Goal: Task Accomplishment & Management: Manage account settings

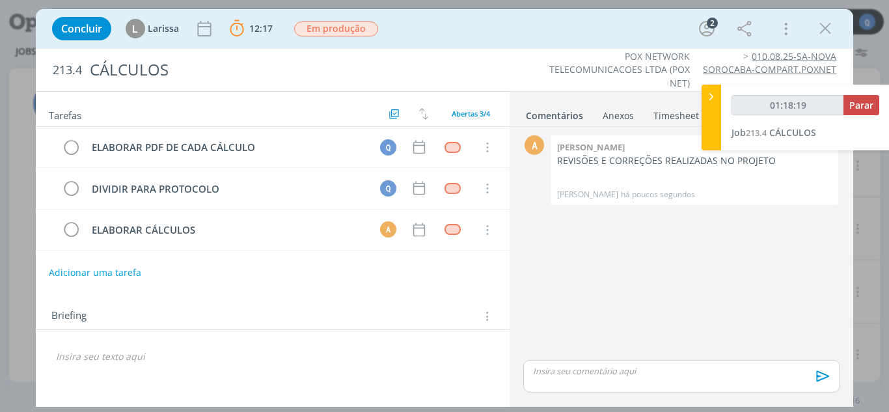
type input "01:18:20"
click at [867, 101] on span "Parar" at bounding box center [861, 105] width 24 height 12
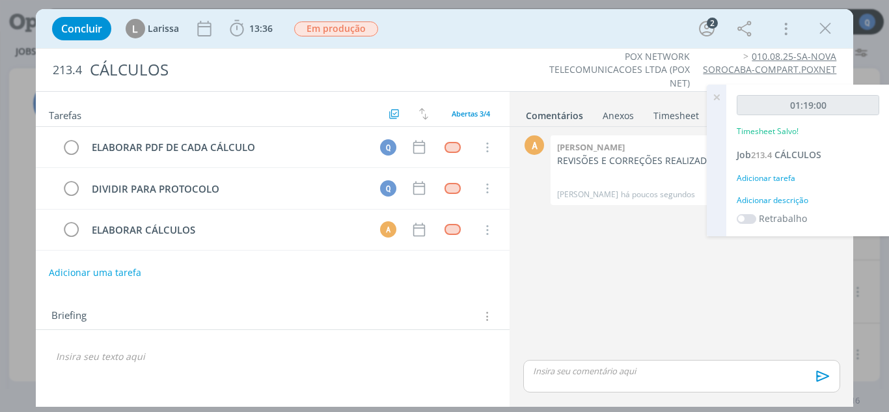
click at [775, 175] on div "Adicionar tarefa" at bounding box center [808, 178] width 143 height 12
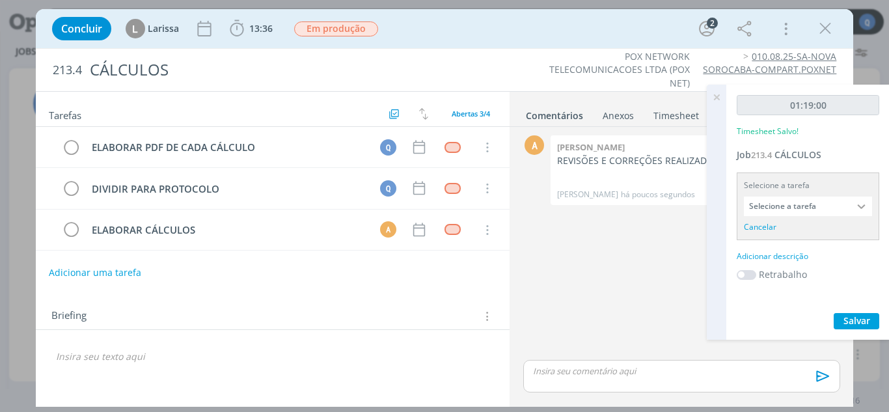
click at [796, 212] on input "Selecione a tarefa" at bounding box center [808, 207] width 128 height 20
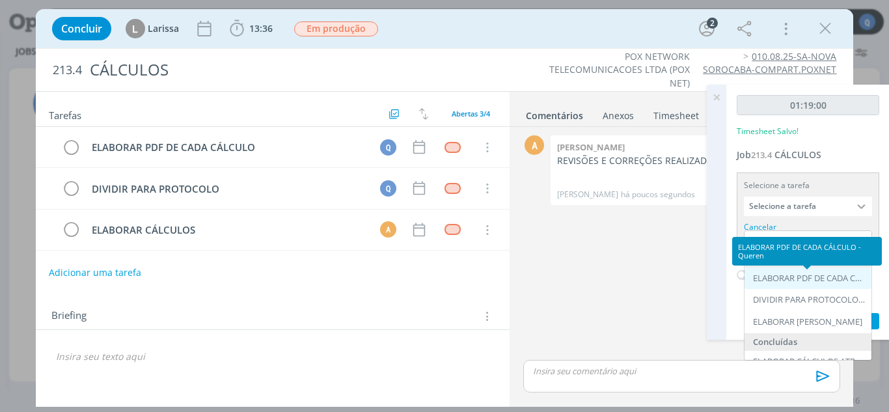
click at [787, 273] on div "ELABORAR PDF DE CADA CÁLCULO - Queren" at bounding box center [809, 278] width 113 height 10
type input "ELABORAR PDF DE CADA CÁLCULO"
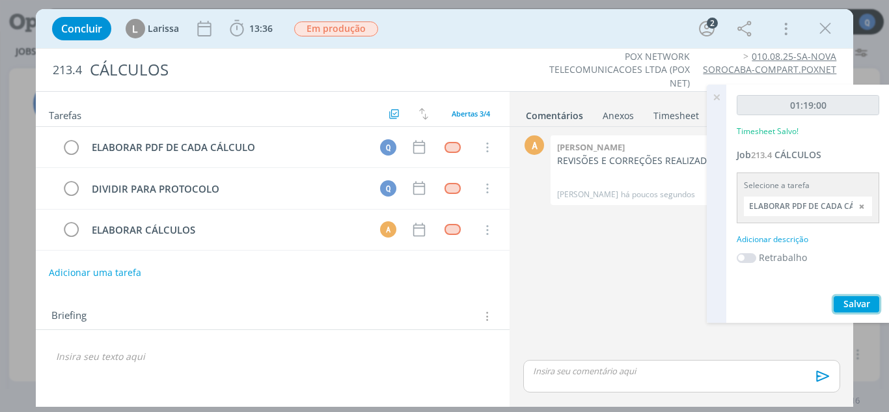
click at [850, 302] on span "Salvar" at bounding box center [857, 303] width 27 height 12
click at [833, 22] on icon "dialog" at bounding box center [826, 29] width 20 height 20
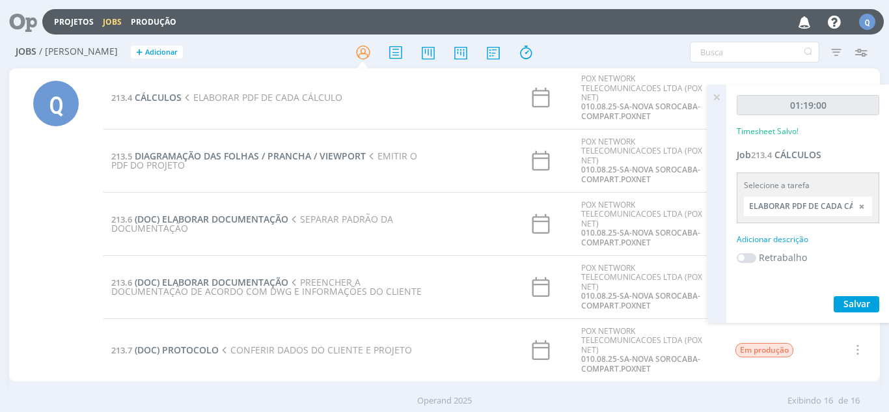
scroll to position [195, 0]
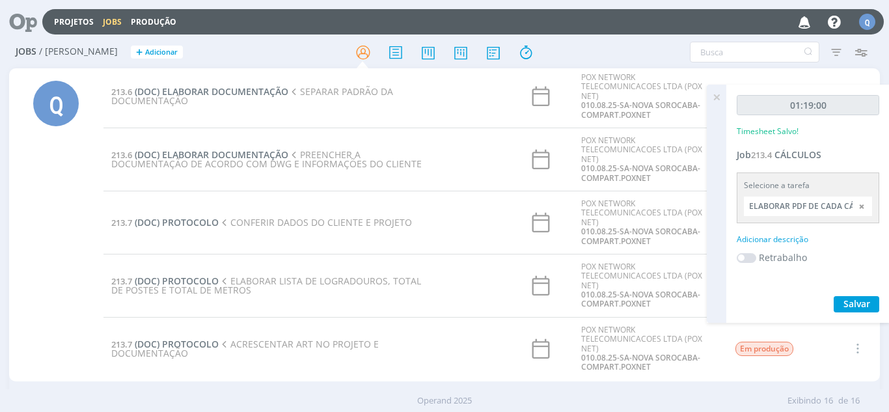
drag, startPoint x: 710, startPoint y: 91, endPoint x: 702, endPoint y: 114, distance: 24.1
click at [710, 91] on icon at bounding box center [716, 97] width 23 height 25
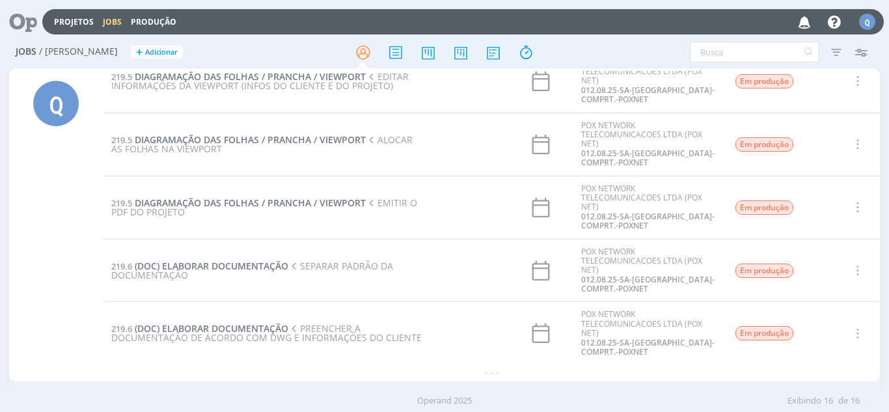
scroll to position [715, 0]
click at [226, 141] on span "DIAGRAMAÇÃO DAS FOLHAS / PRANCHA / VIEWPORT" at bounding box center [250, 139] width 231 height 12
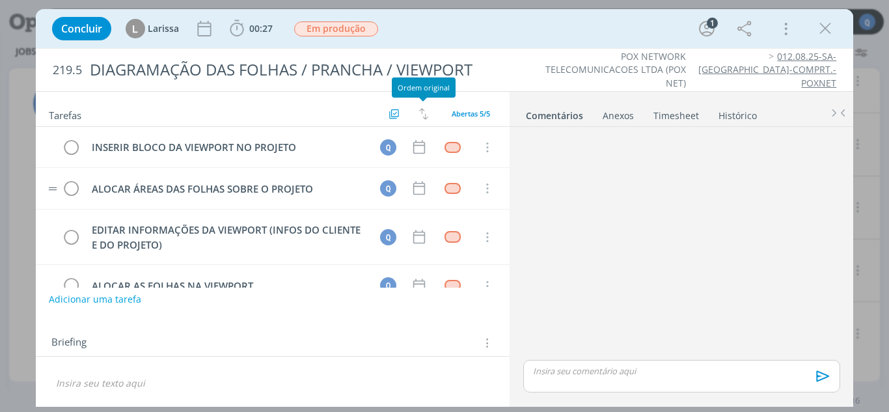
scroll to position [70, 0]
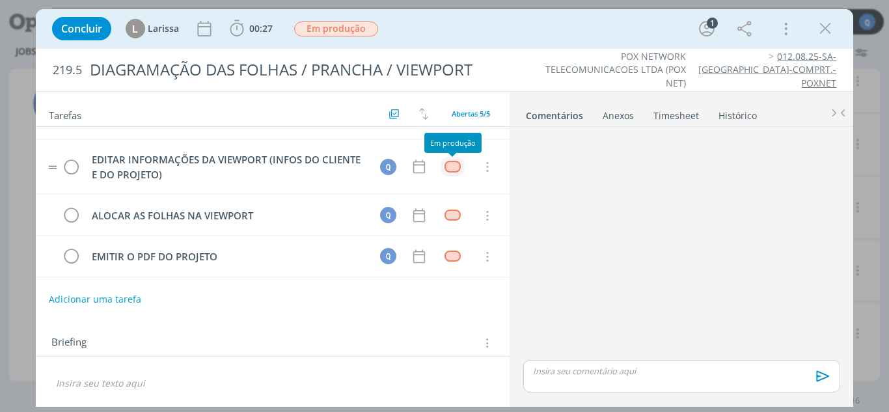
click at [445, 172] on button "dialog" at bounding box center [453, 166] width 16 height 11
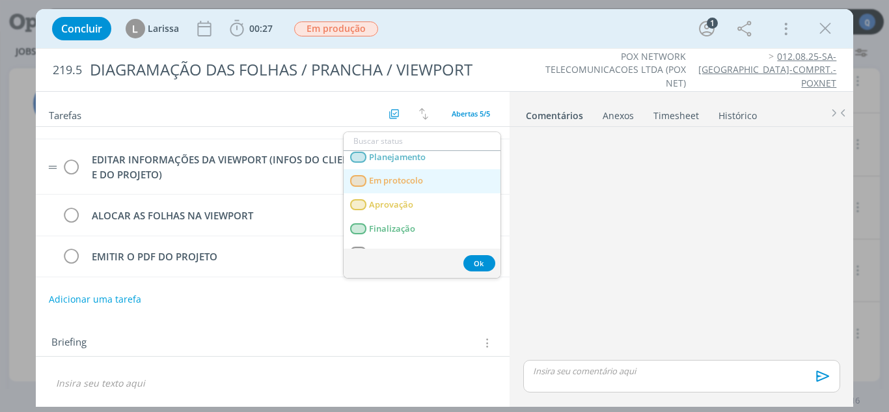
scroll to position [46, 0]
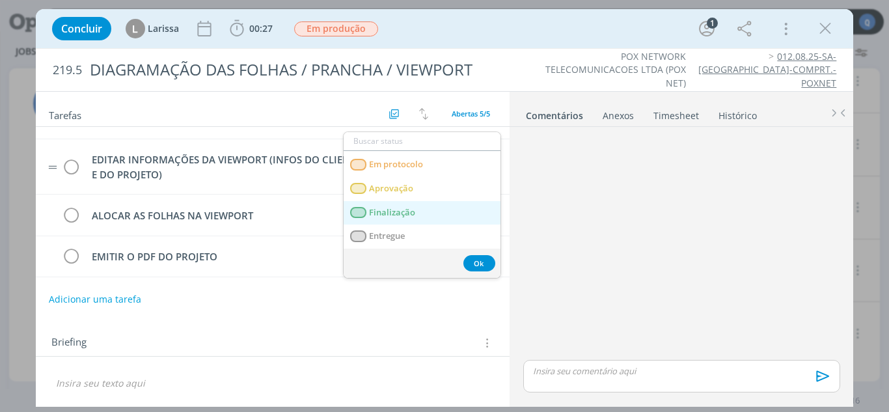
click at [418, 210] on link "Finalização" at bounding box center [422, 213] width 157 height 24
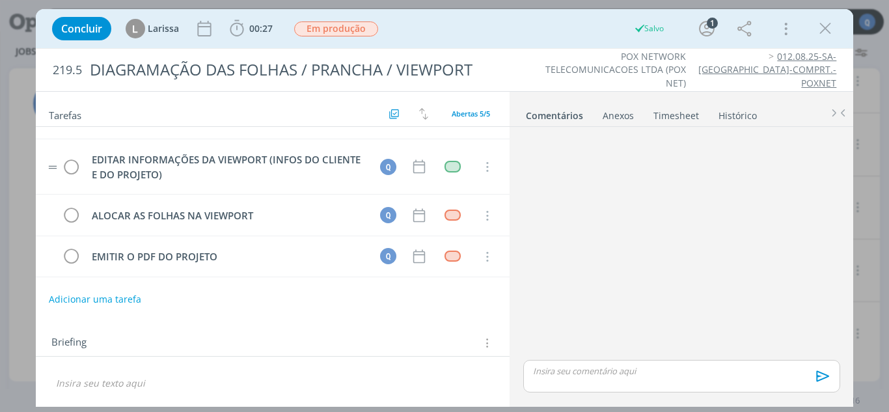
scroll to position [715, 0]
click at [76, 169] on icon "dialog" at bounding box center [71, 168] width 18 height 20
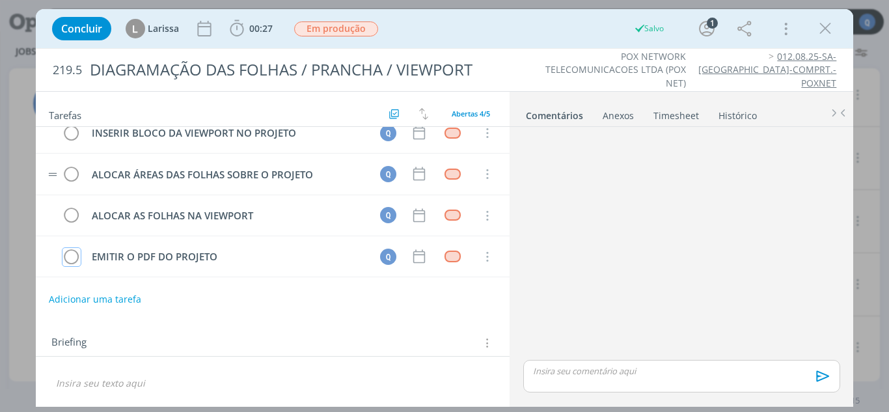
scroll to position [0, 0]
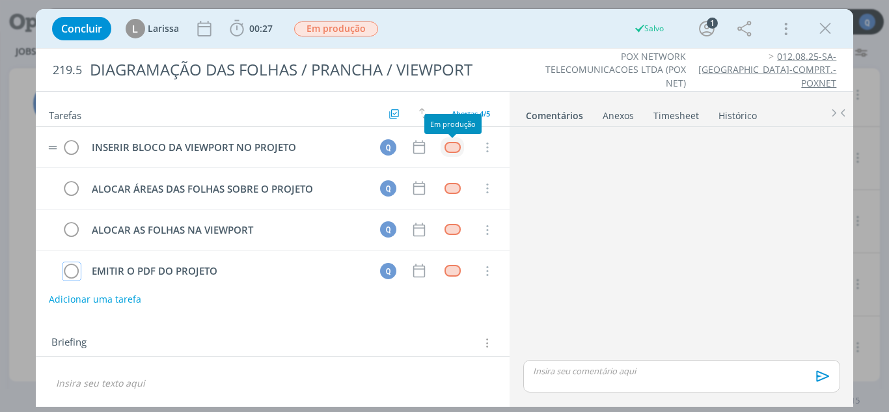
click at [458, 145] on div "dialog" at bounding box center [453, 147] width 16 height 11
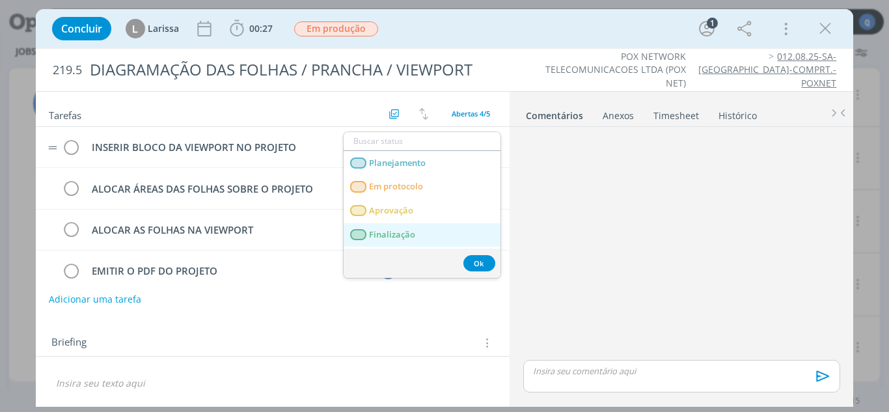
scroll to position [46, 0]
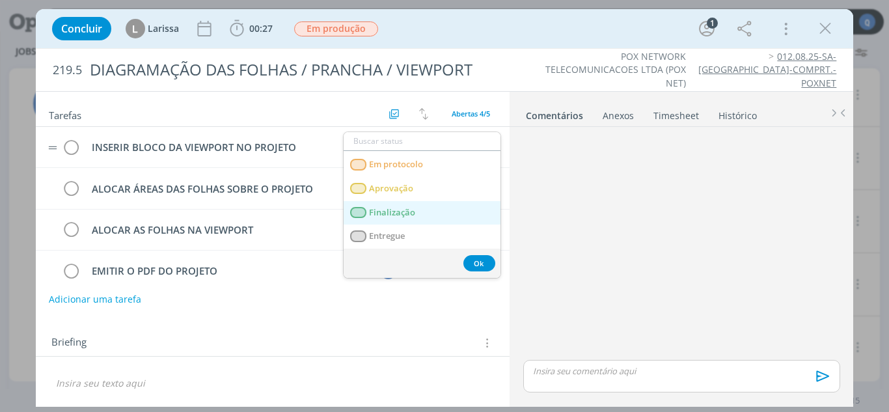
click at [418, 216] on link "Finalização" at bounding box center [422, 213] width 157 height 24
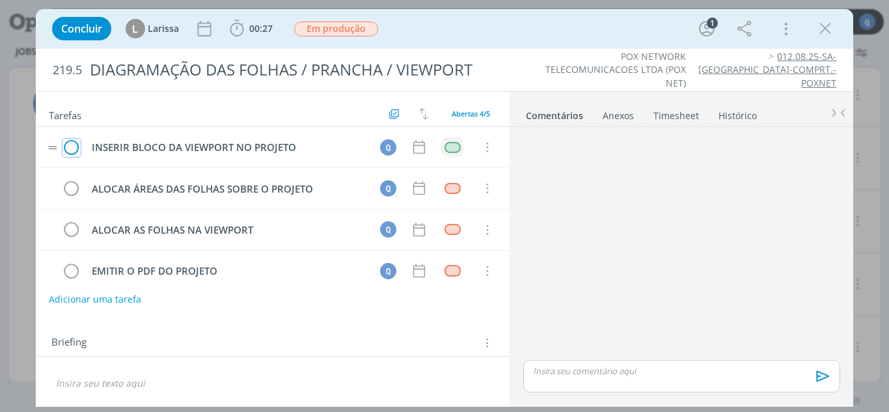
click at [74, 145] on icon "dialog" at bounding box center [71, 148] width 18 height 20
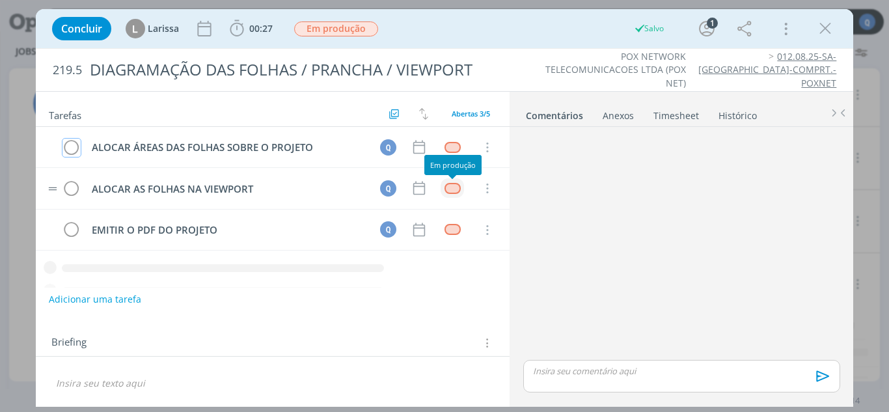
scroll to position [575, 0]
click at [453, 186] on div "dialog" at bounding box center [453, 188] width 16 height 11
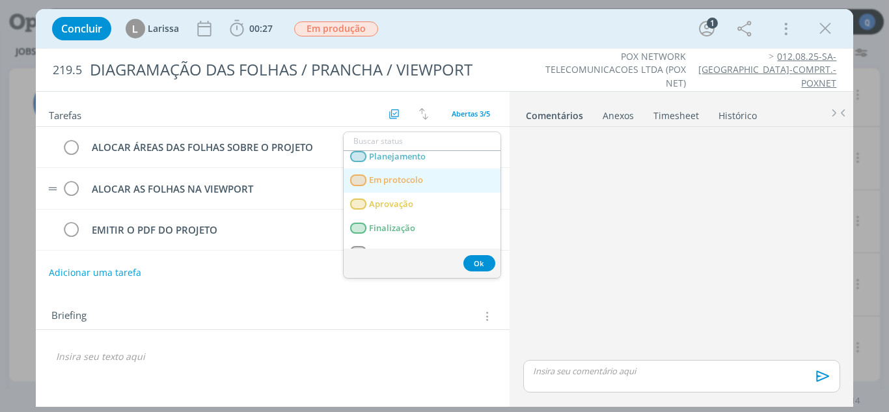
scroll to position [46, 0]
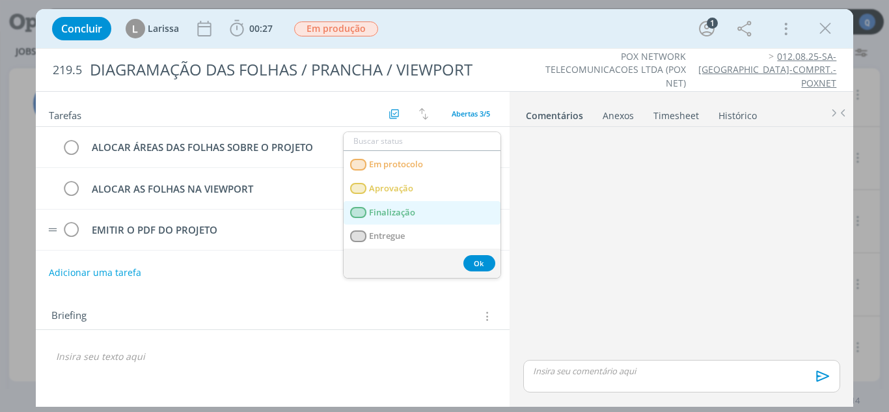
click at [415, 212] on link "Finalização" at bounding box center [422, 213] width 157 height 24
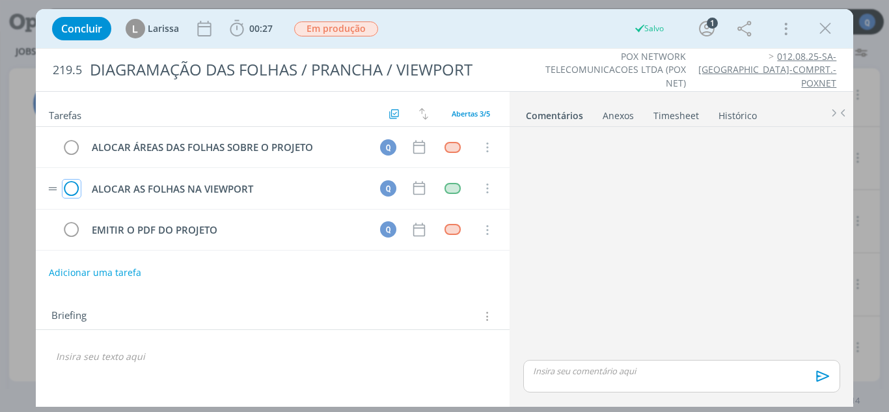
click at [74, 186] on icon "dialog" at bounding box center [71, 189] width 18 height 20
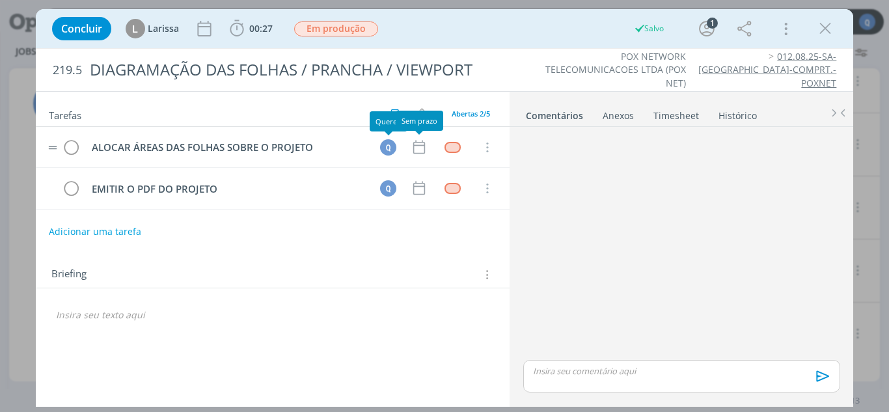
scroll to position [526, 0]
click at [454, 145] on div "dialog" at bounding box center [453, 147] width 16 height 11
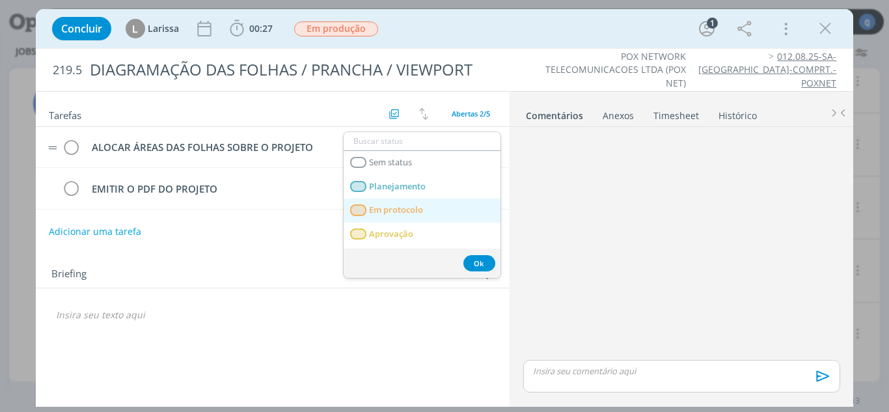
scroll to position [46, 0]
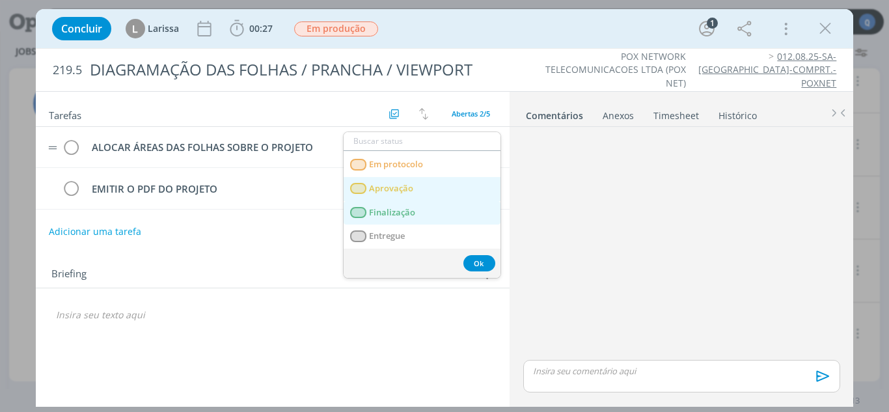
click at [409, 211] on span "Finalização" at bounding box center [392, 213] width 46 height 10
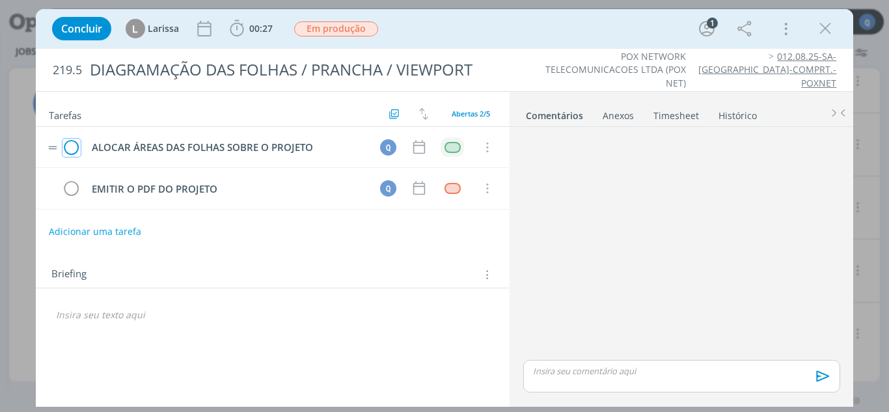
click at [71, 145] on icon "dialog" at bounding box center [71, 148] width 18 height 20
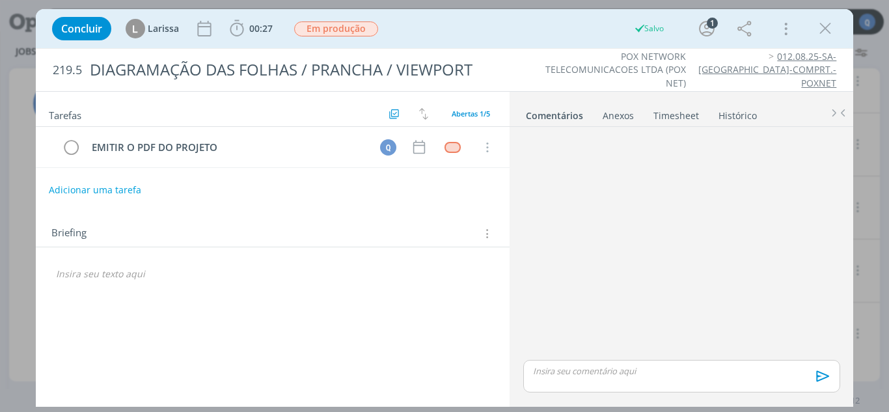
scroll to position [463, 0]
click at [837, 29] on div "dialog" at bounding box center [825, 28] width 23 height 23
click at [824, 31] on icon "dialog" at bounding box center [826, 29] width 20 height 20
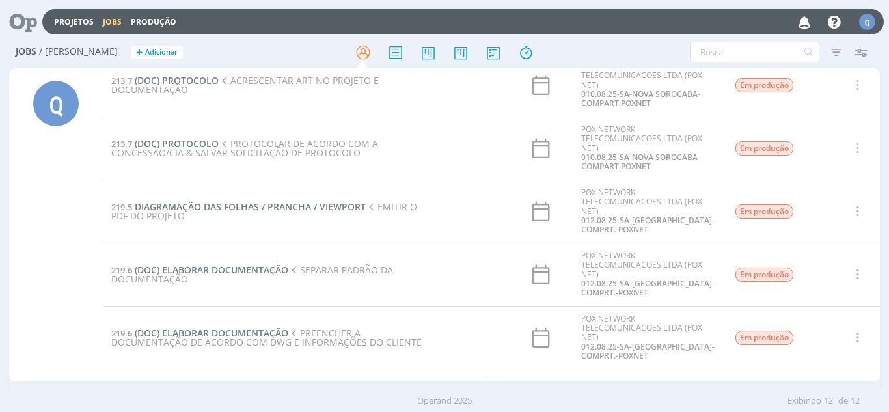
scroll to position [463, 0]
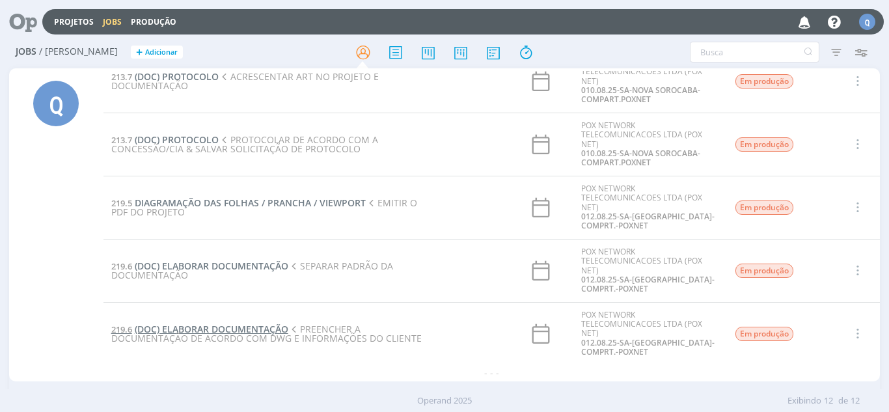
click at [212, 325] on span "(DOC) ELABORAR DOCUMENTAÇÃO" at bounding box center [212, 329] width 154 height 12
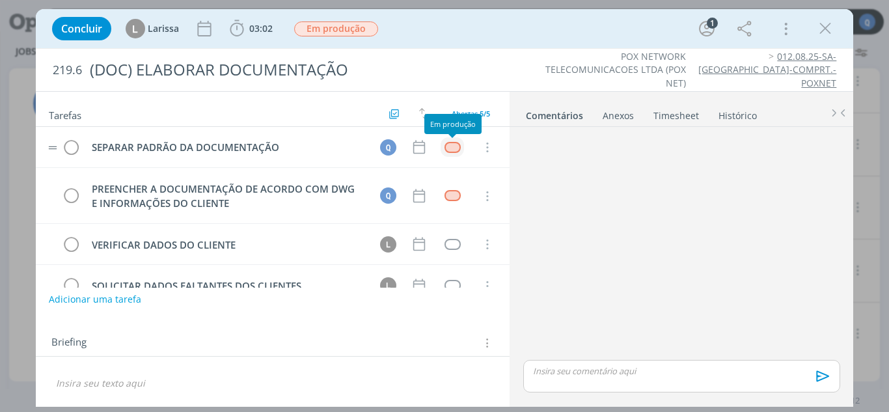
click at [449, 148] on div "dialog" at bounding box center [453, 147] width 16 height 11
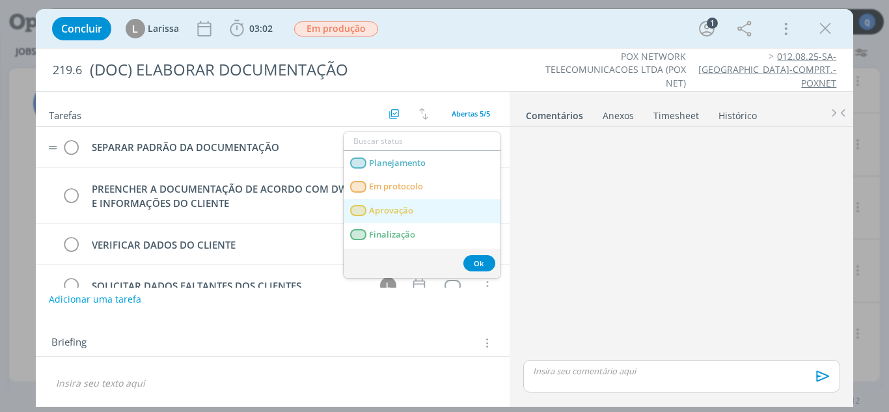
scroll to position [46, 0]
click at [398, 209] on span "Finalização" at bounding box center [392, 213] width 46 height 10
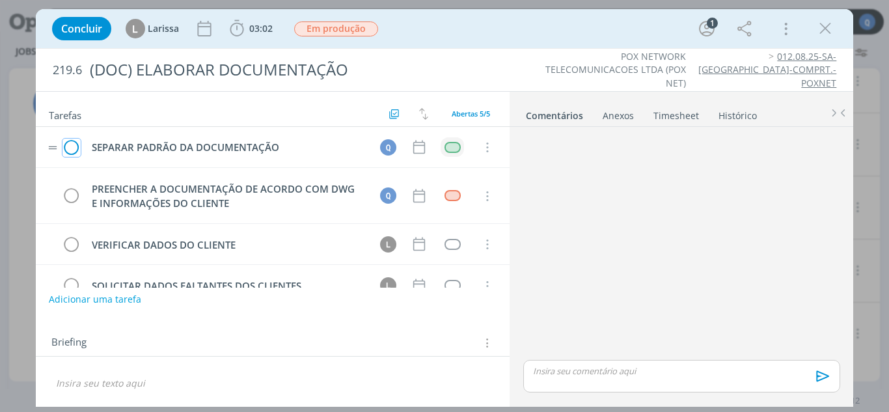
click at [76, 143] on icon "dialog" at bounding box center [71, 148] width 18 height 20
click at [451, 154] on td "dialog" at bounding box center [452, 147] width 23 height 20
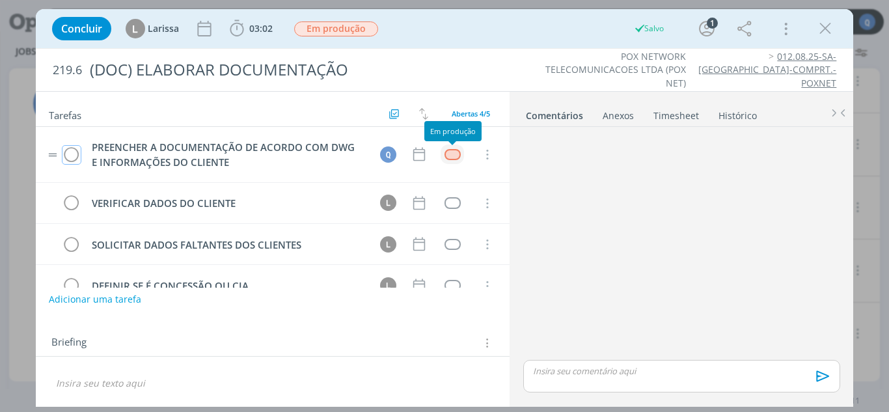
scroll to position [400, 0]
click at [450, 147] on td "dialog" at bounding box center [452, 155] width 23 height 20
click at [450, 154] on div "dialog" at bounding box center [453, 154] width 16 height 11
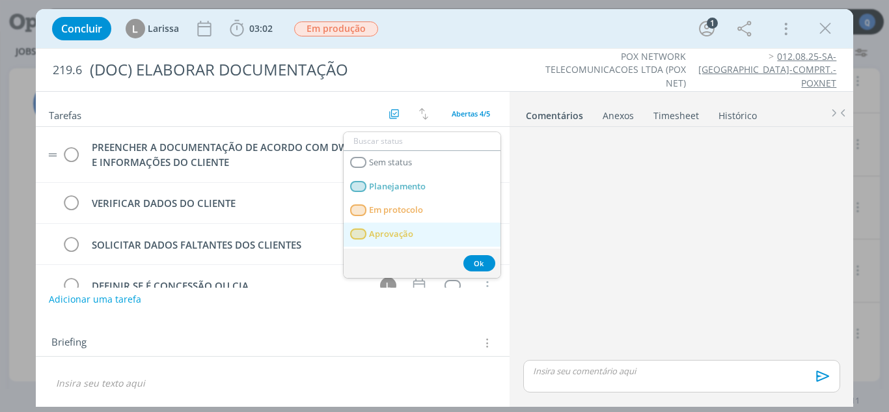
scroll to position [46, 0]
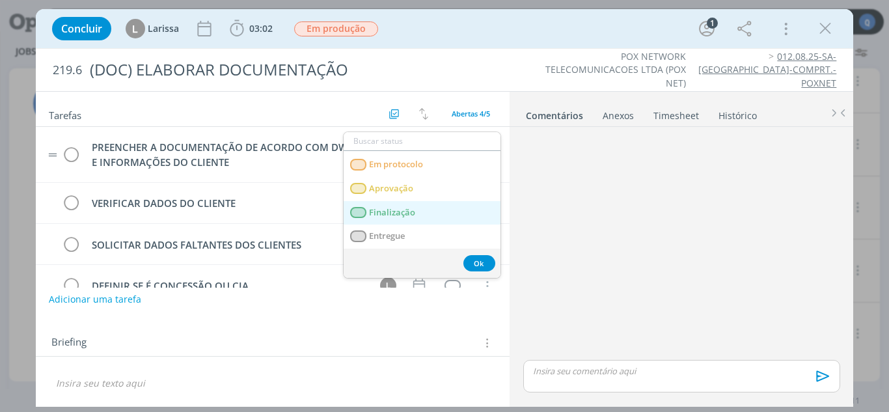
click at [428, 205] on link "Finalização" at bounding box center [422, 213] width 157 height 24
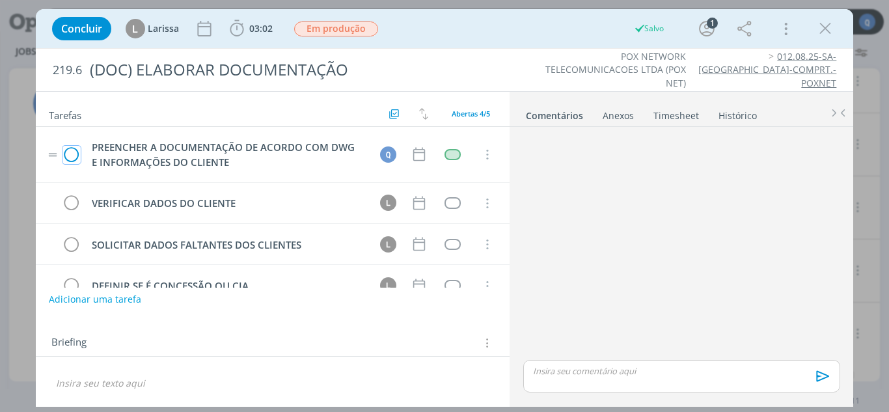
click at [73, 153] on icon "dialog" at bounding box center [71, 155] width 18 height 20
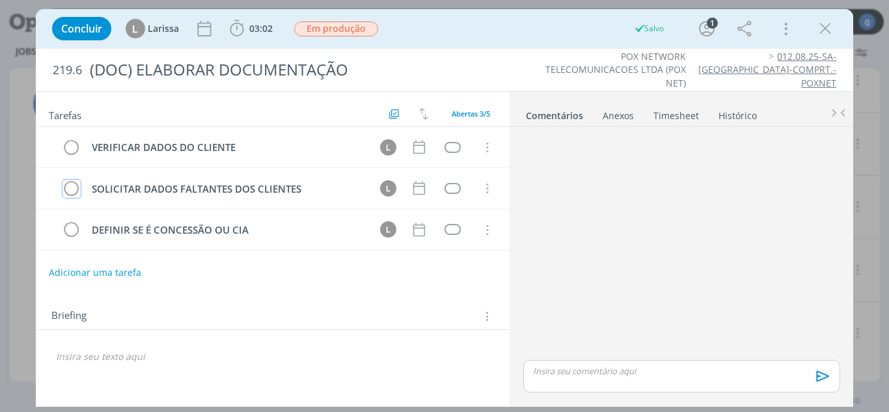
scroll to position [337, 0]
click at [827, 27] on icon "dialog" at bounding box center [826, 29] width 20 height 20
